Goal: Transaction & Acquisition: Purchase product/service

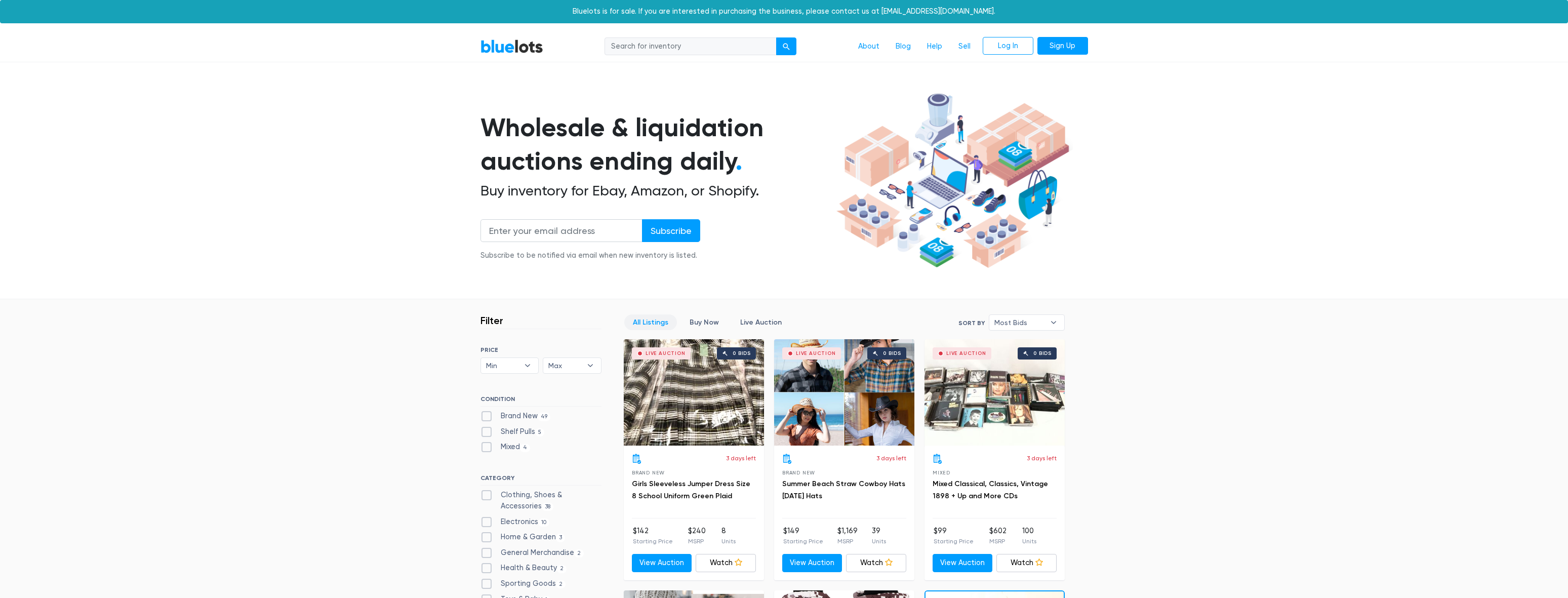
click at [496, 410] on div "CONDITION Brand New 49 Shelf Pulls 5 Mixed 4" at bounding box center [540, 425] width 121 height 61
click at [493, 412] on label "Brand New 49" at bounding box center [515, 416] width 70 height 11
click at [488, 412] on New"] "Brand New 49" at bounding box center [483, 413] width 6 height 6
checkbox New"] "true"
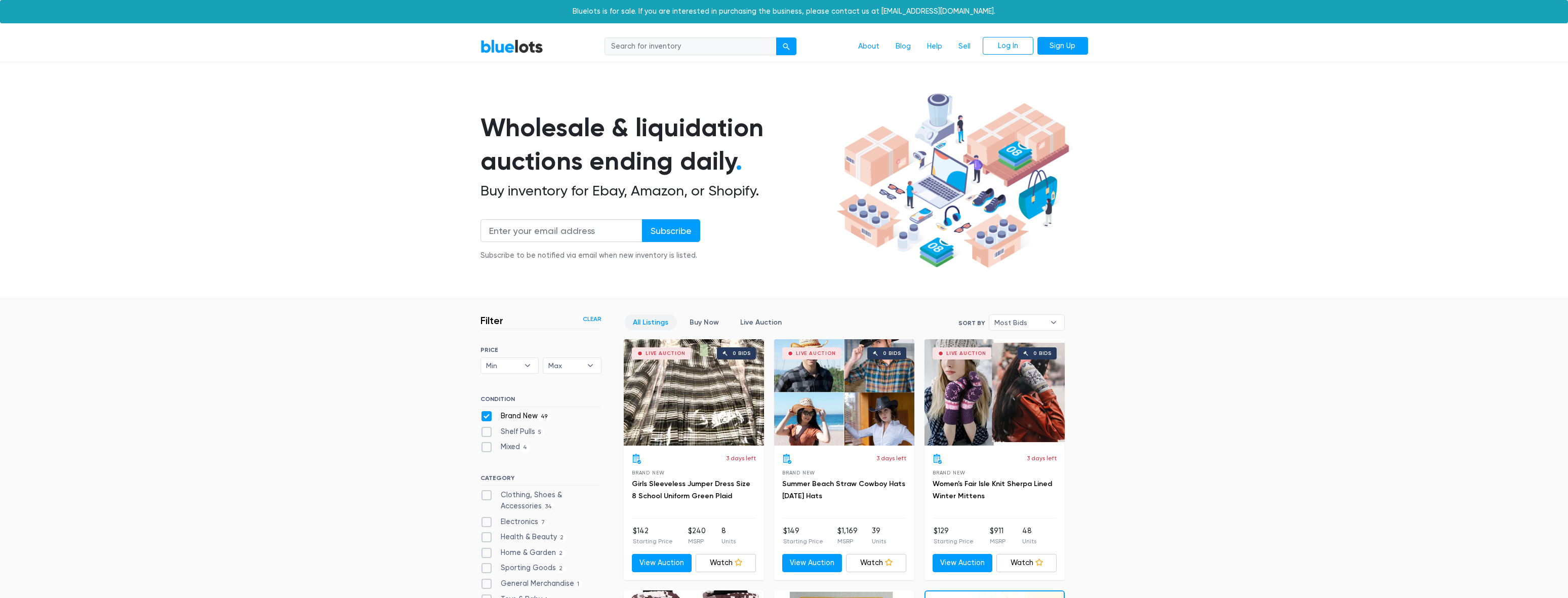
scroll to position [272, 0]
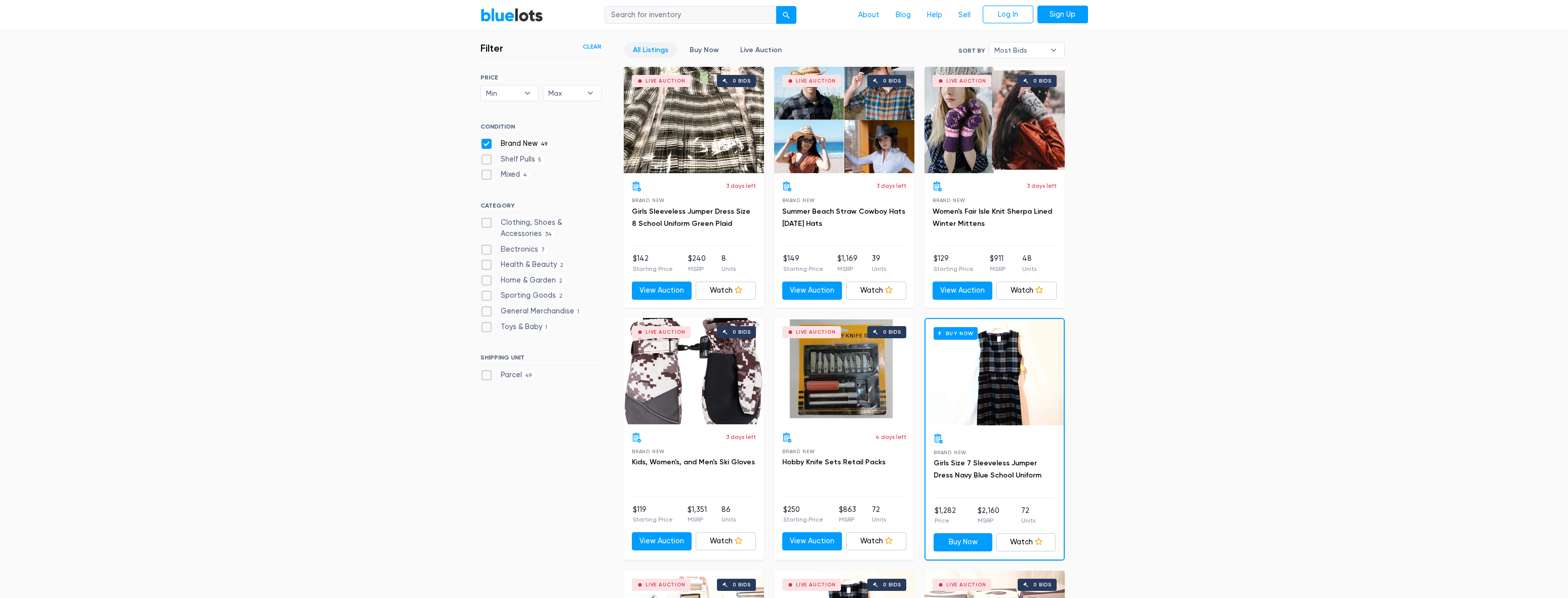
click at [501, 248] on label "Electronics 7" at bounding box center [513, 249] width 67 height 11
click at [488, 248] on input "Electronics 7" at bounding box center [483, 246] width 6 height 6
checkbox input "true"
